Goal: Transaction & Acquisition: Purchase product/service

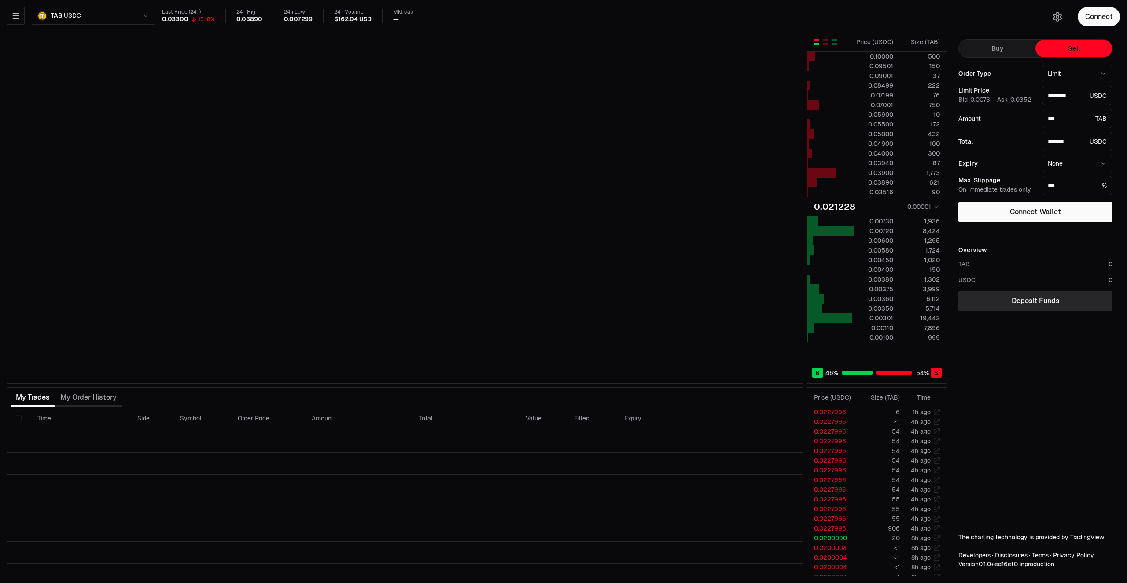
type input "********"
type input "*******"
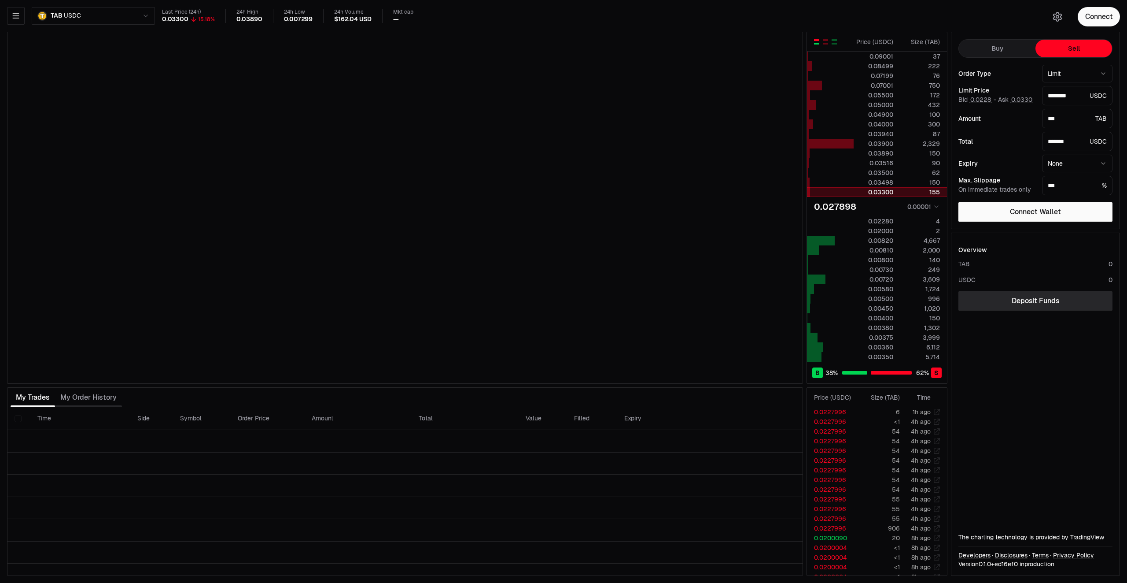
click at [873, 188] on div "0.03300" at bounding box center [873, 192] width 39 height 9
click at [878, 178] on div "0.03498" at bounding box center [873, 182] width 39 height 9
click at [820, 41] on div at bounding box center [825, 41] width 25 height 7
click at [824, 44] on div "button" at bounding box center [825, 44] width 5 height 2
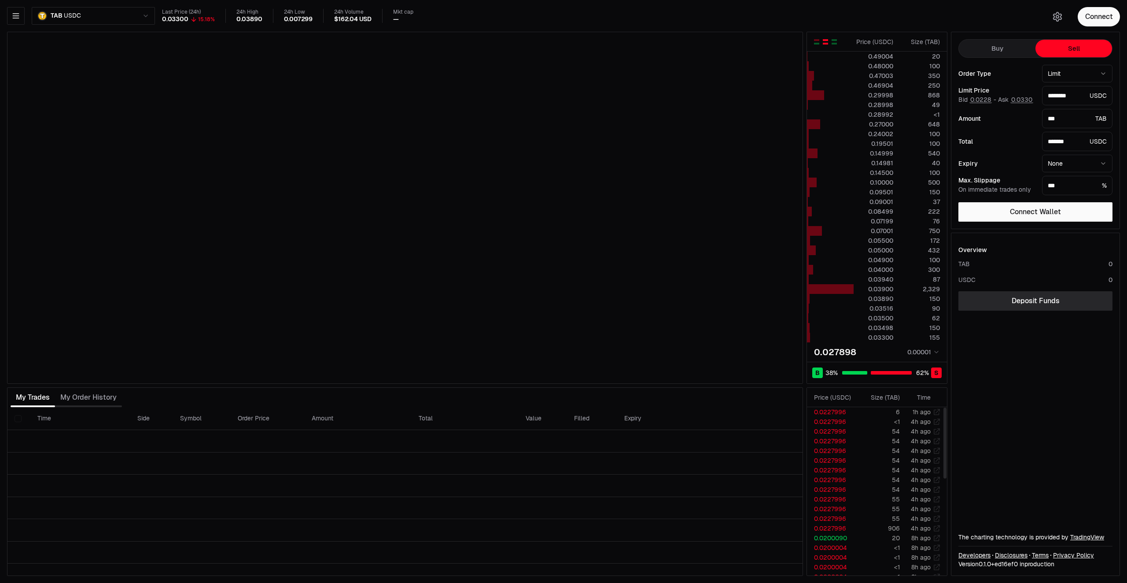
click at [932, 346] on body "Neutron Balance Earn Bridge Orderbook Stake Ecosystem Governance Documentation …" at bounding box center [563, 291] width 1127 height 583
click at [920, 340] on html "Neutron Balance Earn Bridge Orderbook Stake Ecosystem Governance Documentation …" at bounding box center [563, 291] width 1127 height 583
click at [835, 41] on div "button" at bounding box center [834, 41] width 5 height 5
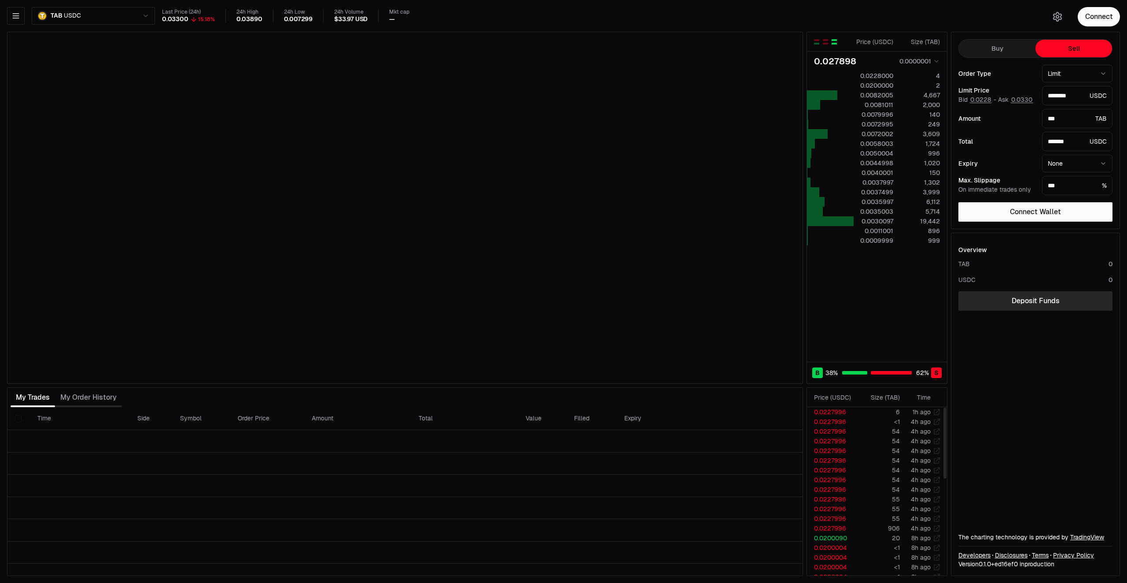
click at [889, 294] on td at bounding box center [877, 299] width 140 height 10
click at [826, 42] on div "button" at bounding box center [825, 41] width 5 height 5
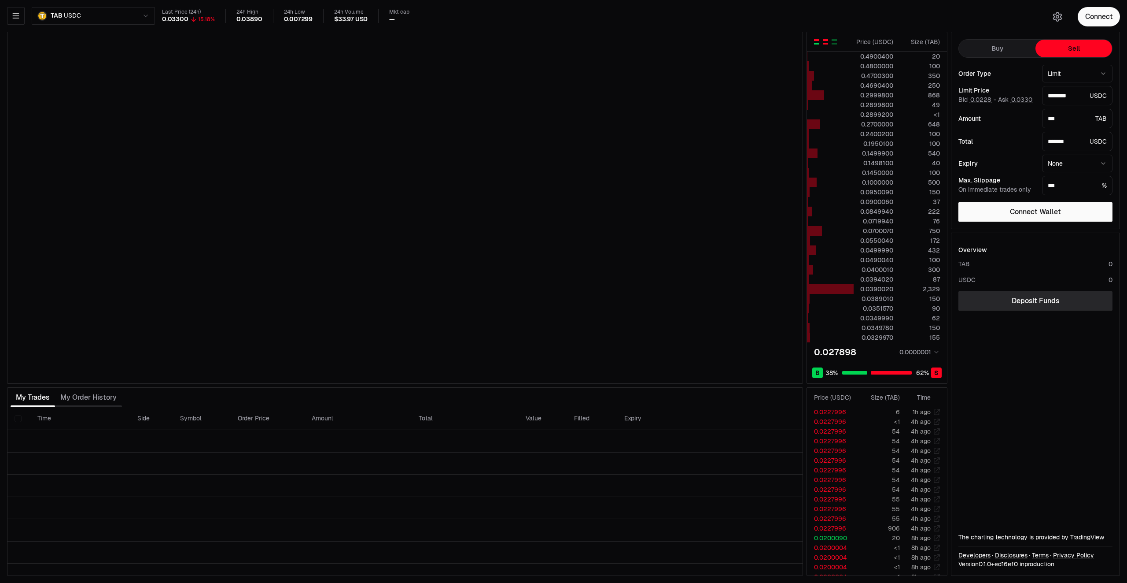
click at [817, 43] on div "button" at bounding box center [816, 44] width 5 height 2
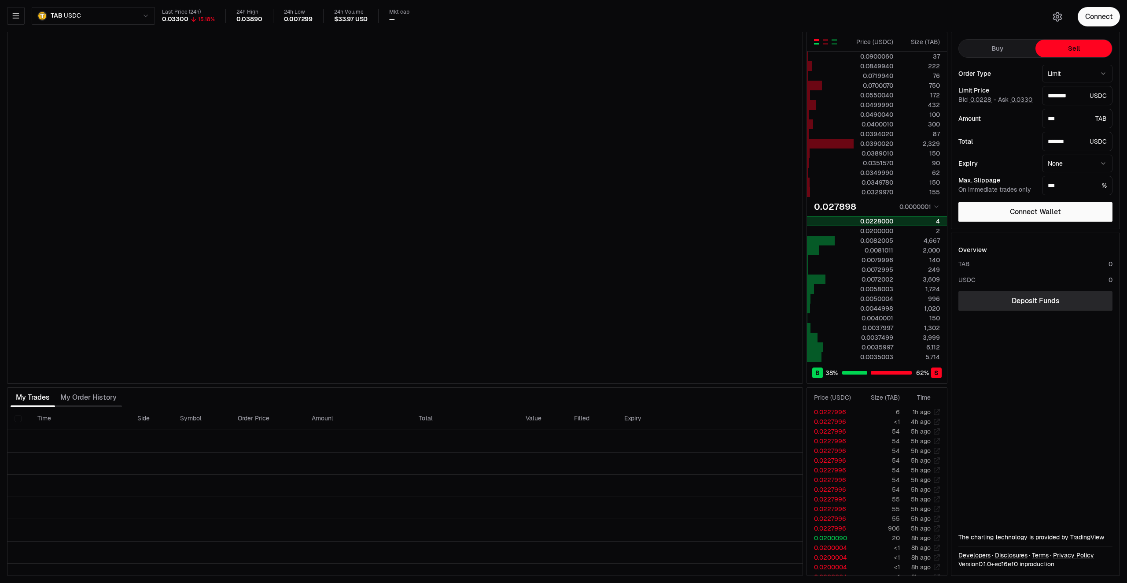
click at [880, 220] on div "0.0228000" at bounding box center [873, 221] width 39 height 9
click at [884, 226] on div "0.0200000" at bounding box center [873, 230] width 39 height 9
click at [883, 217] on div "0.0228000" at bounding box center [873, 221] width 39 height 9
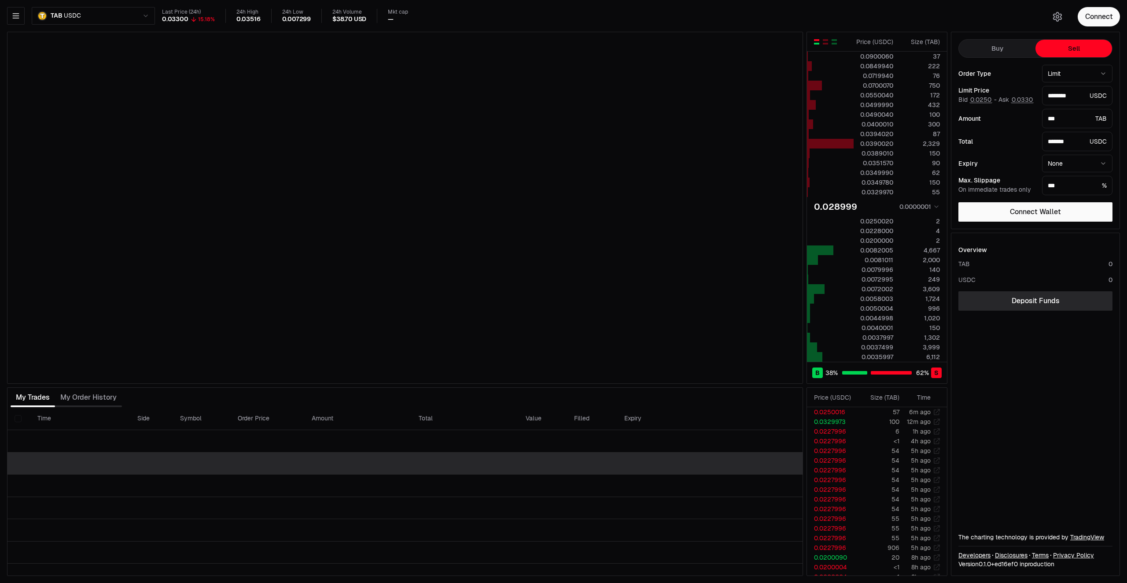
click at [728, 452] on td at bounding box center [404, 463] width 795 height 22
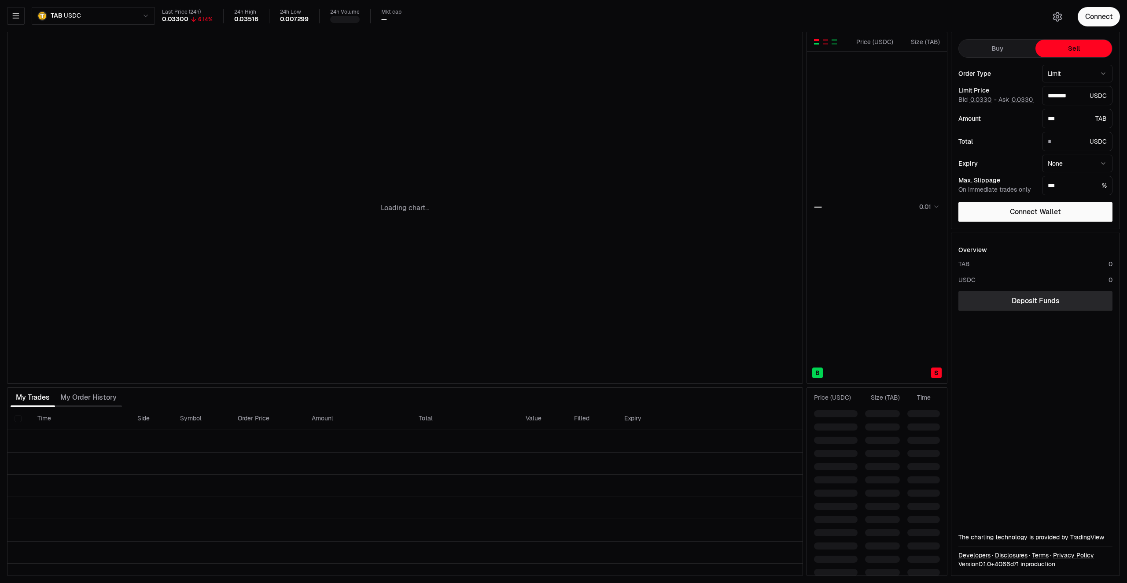
type input "*******"
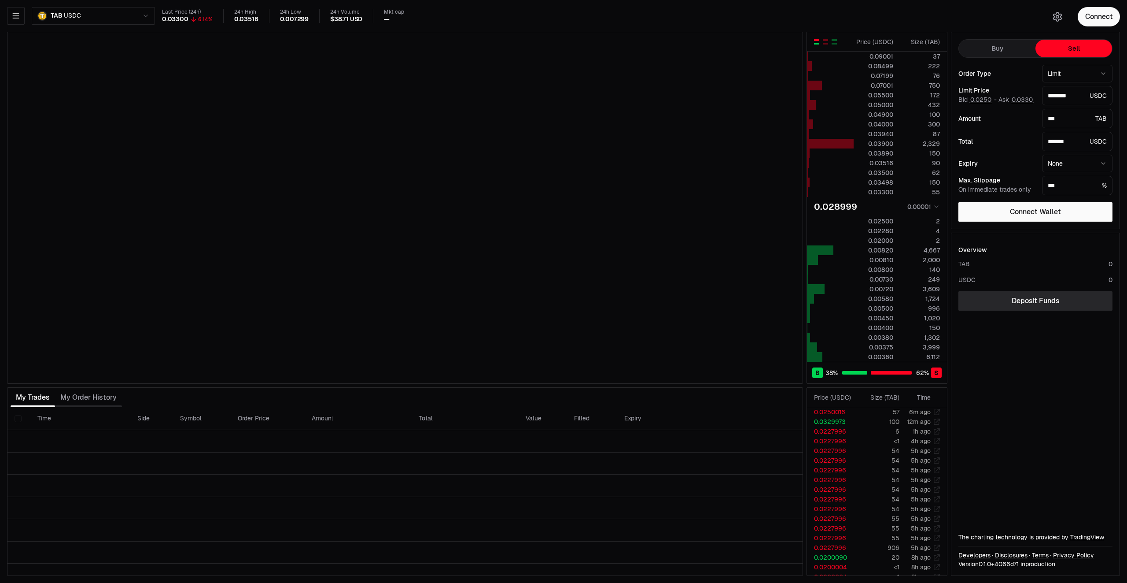
click at [657, 26] on div "Last Price (24h) 0.03300 6.14% 24h High 0.03516 24h Low 0.007299 24h Volume $38…" at bounding box center [599, 18] width 874 height 19
